Goal: Information Seeking & Learning: Find specific page/section

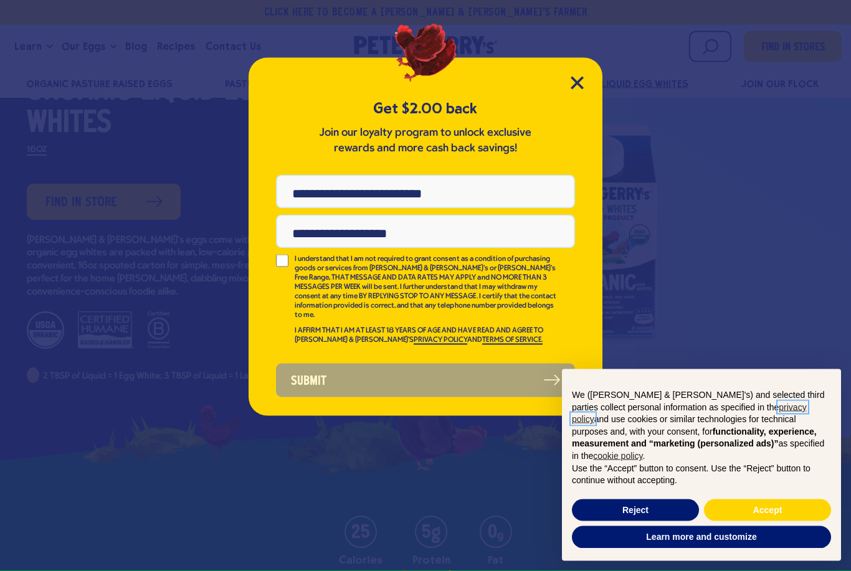
scroll to position [103, 0]
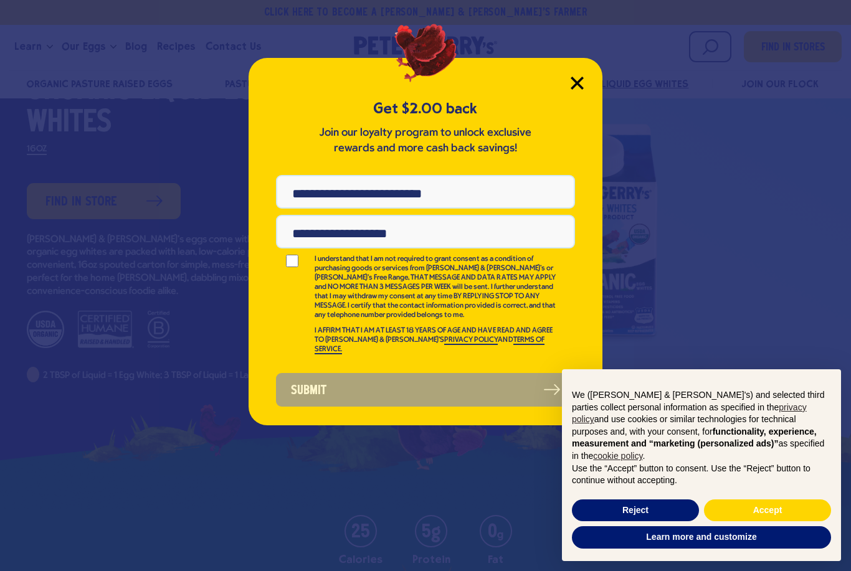
click at [572, 85] on icon "Close Modal" at bounding box center [577, 83] width 13 height 13
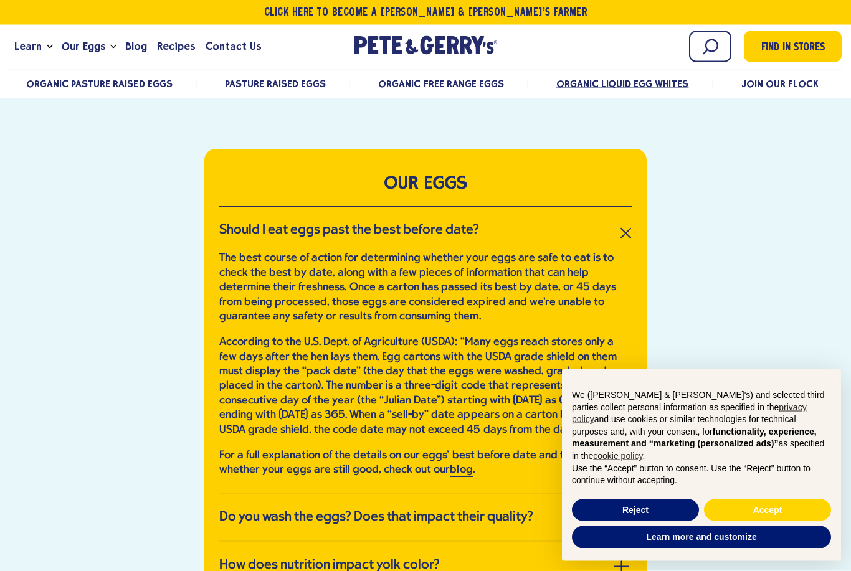
scroll to position [2513, 0]
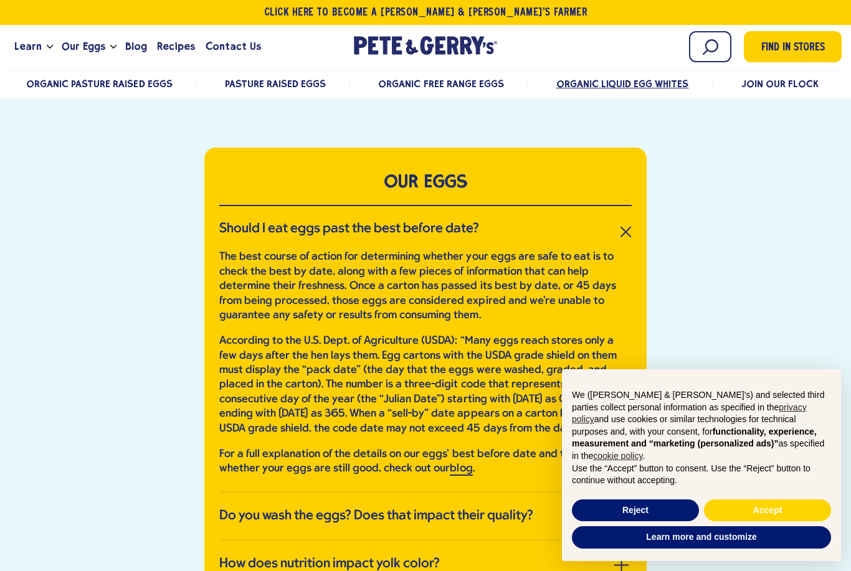
click at [683, 204] on div "OUR EGGS Should I eat eggs past the best before date? The best course of action…" at bounding box center [425, 561] width 851 height 826
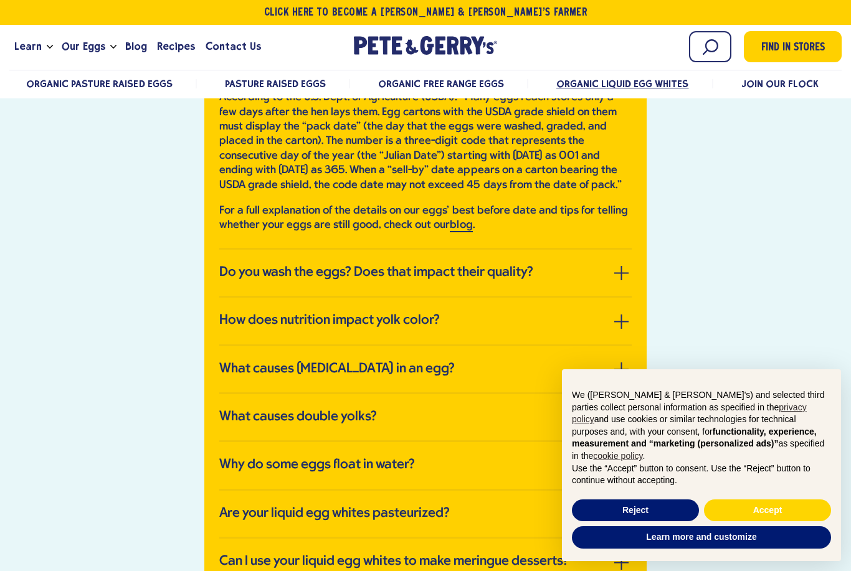
scroll to position [2770, 0]
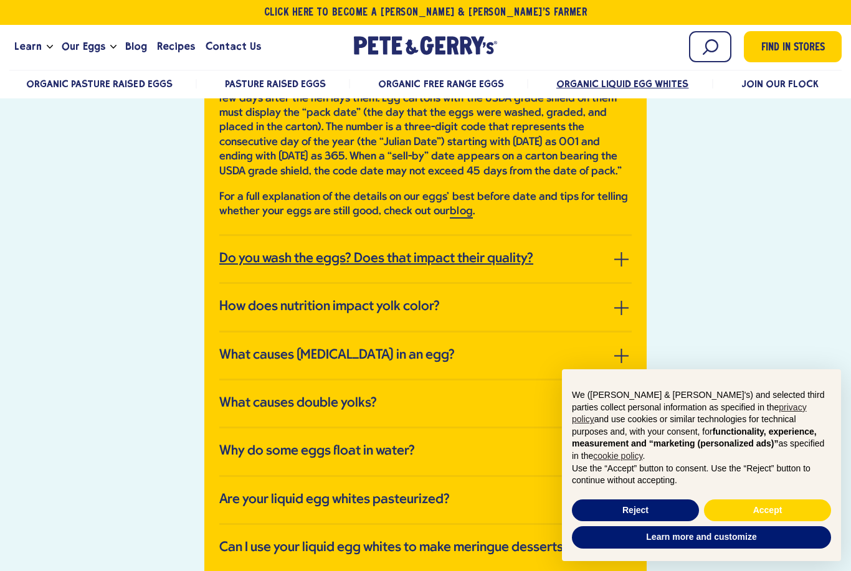
click at [501, 251] on h3 "Do you wash the eggs? Does that impact their quality?" at bounding box center [376, 259] width 314 height 16
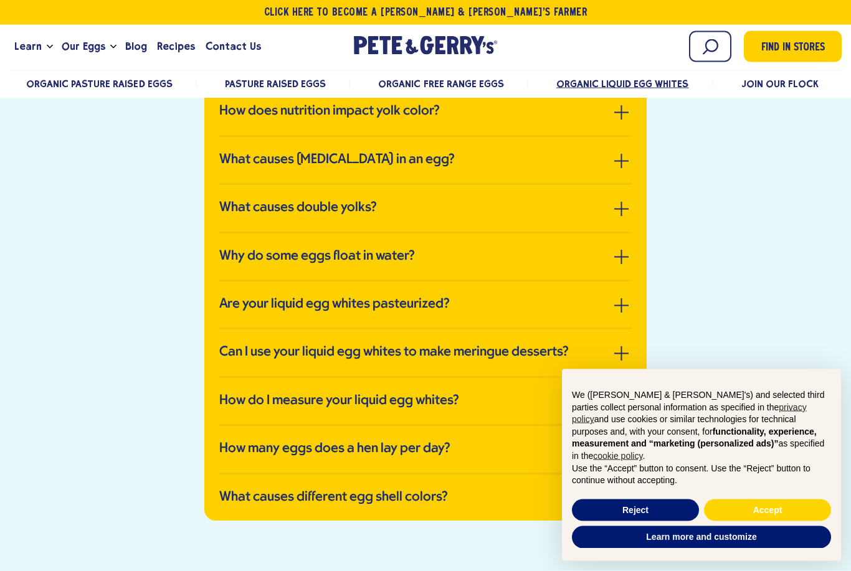
scroll to position [2843, 0]
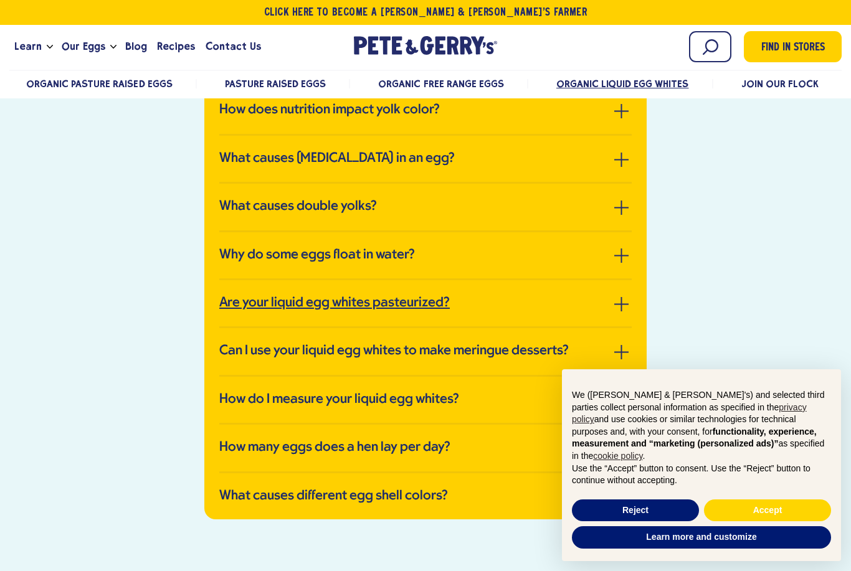
click at [435, 295] on h3 "Are your liquid egg whites pasteurized?" at bounding box center [334, 303] width 230 height 16
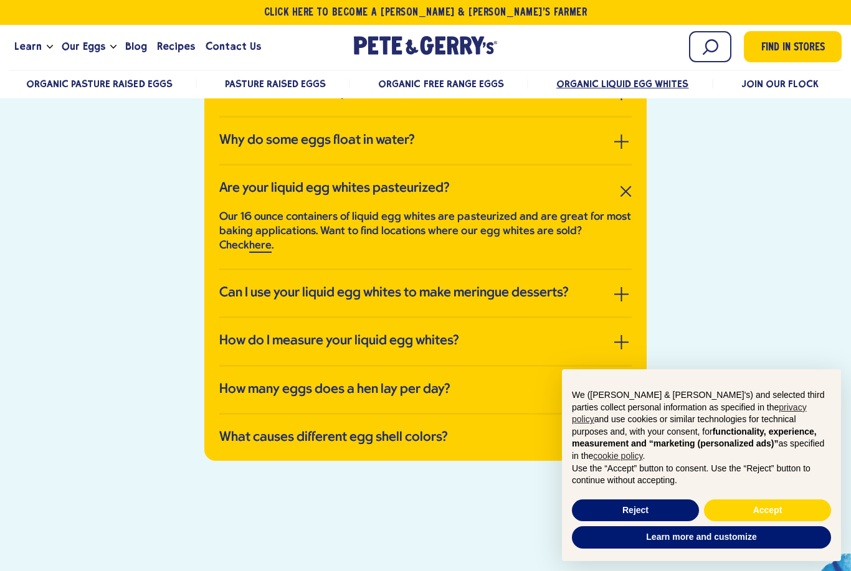
click at [657, 75] on ul "Organic Pasture Raised Eggs Pasture Raised Eggs Organic Free Range Eggs Organic…" at bounding box center [425, 84] width 832 height 26
click at [582, 210] on p "Our 16 ounce containers of liquid egg whites are pasteurized and are great for …" at bounding box center [425, 232] width 412 height 44
click at [249, 240] on link "here" at bounding box center [260, 246] width 22 height 13
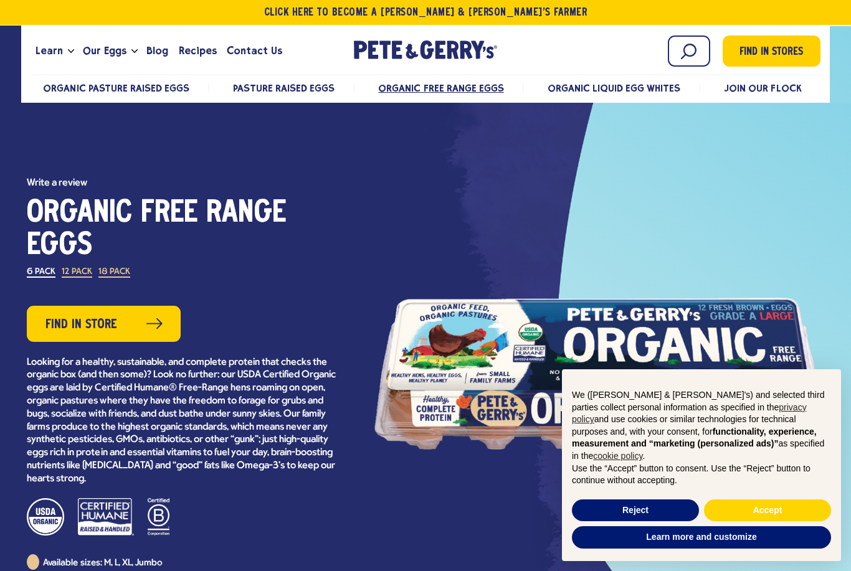
click at [93, 326] on span "Find in Store" at bounding box center [81, 324] width 72 height 19
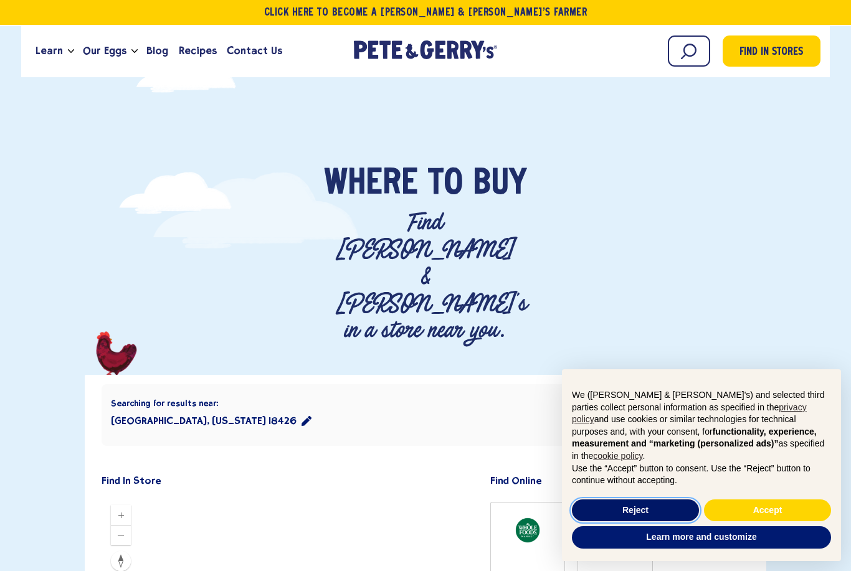
click at [657, 509] on button "Reject" at bounding box center [635, 511] width 127 height 22
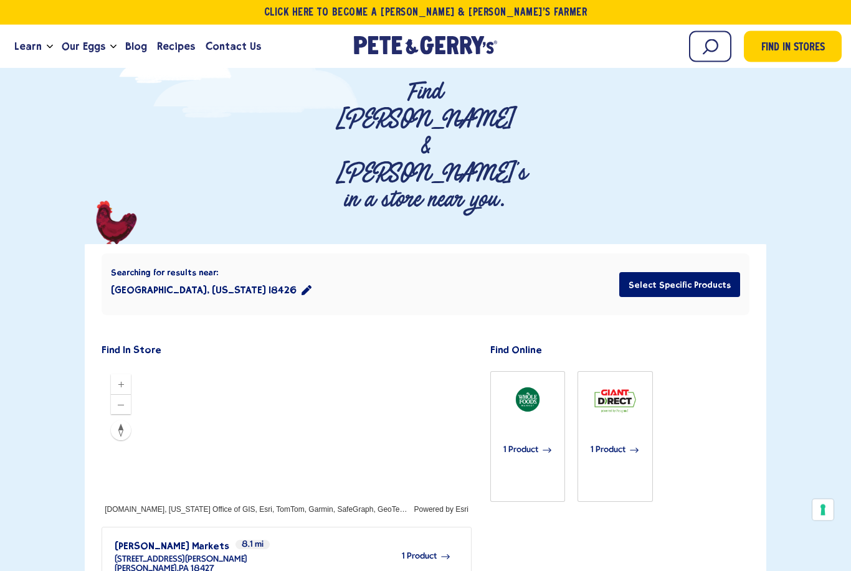
scroll to position [150, 0]
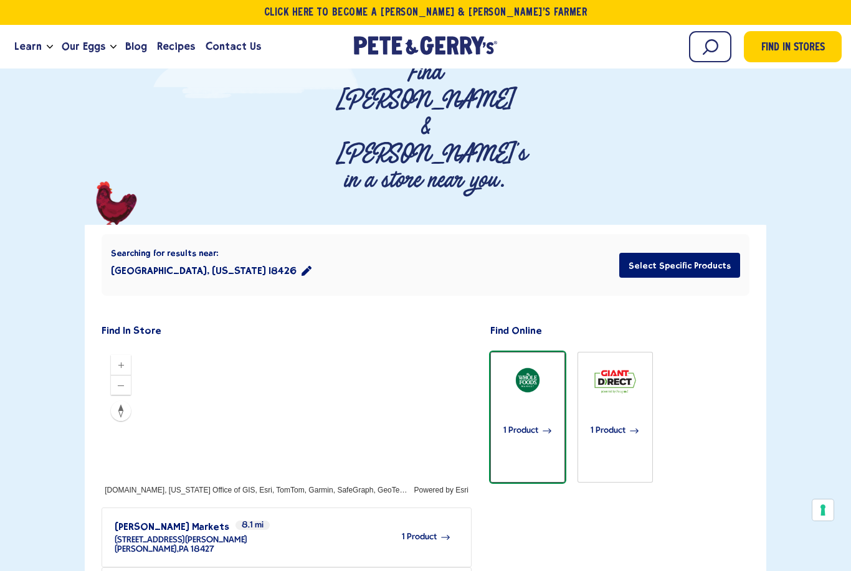
click at [526, 417] on span "1 Product" at bounding box center [520, 430] width 35 height 27
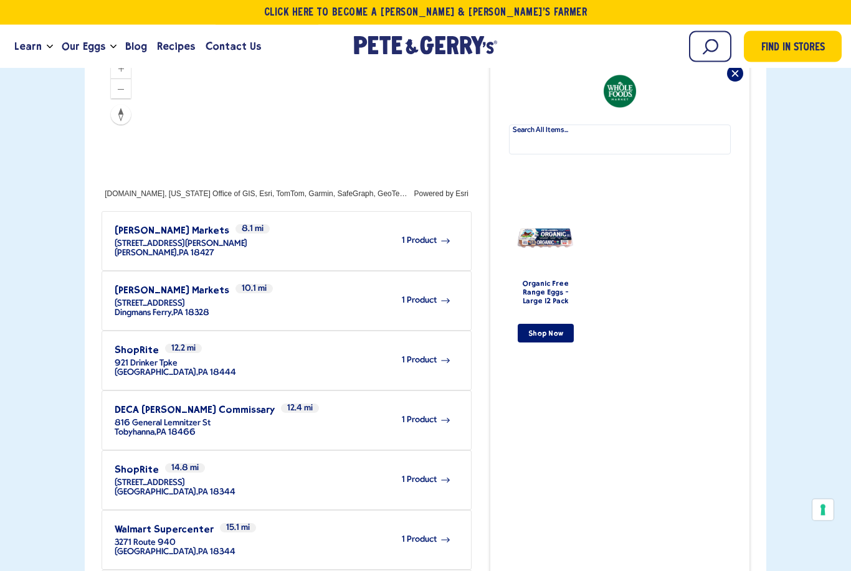
scroll to position [429, 0]
